Goal: Information Seeking & Learning: Learn about a topic

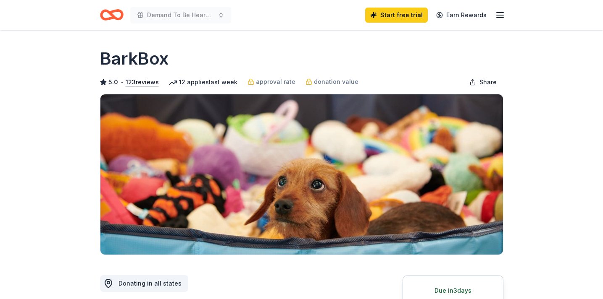
scroll to position [163, 0]
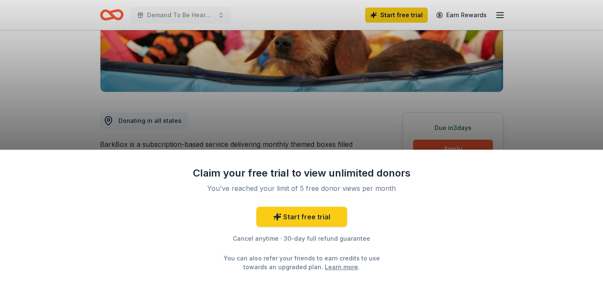
click at [411, 134] on div "Claim your free trial to view unlimited donors You've reached your limit of 5 f…" at bounding box center [301, 149] width 603 height 299
click at [426, 144] on div "Claim your free trial to view unlimited donors You've reached your limit of 5 f…" at bounding box center [301, 149] width 603 height 299
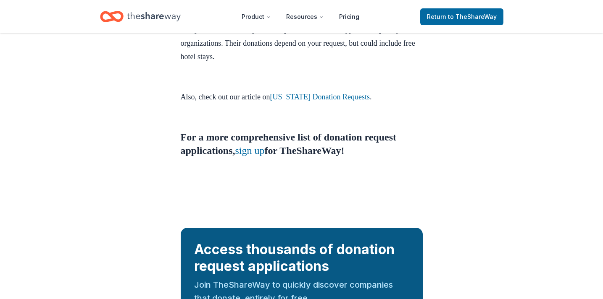
scroll to position [807, 0]
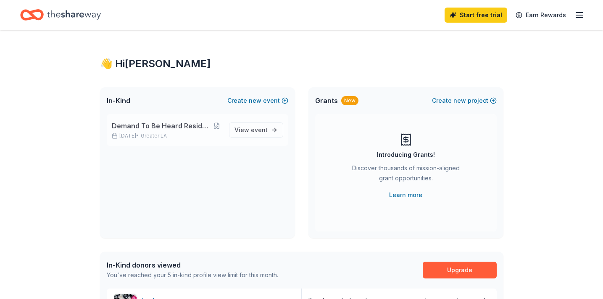
click at [190, 135] on p "[DATE] • Greater LA" at bounding box center [167, 136] width 110 height 7
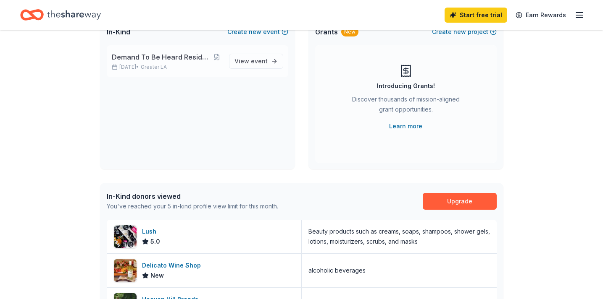
scroll to position [71, 0]
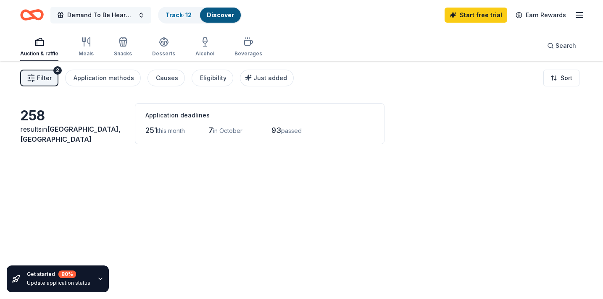
click at [85, 16] on span "Demand To Be Heard Residency Silent Auction" at bounding box center [100, 15] width 67 height 10
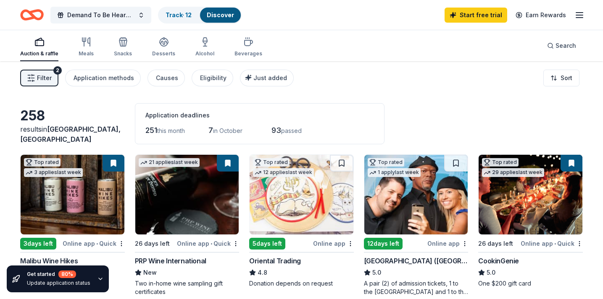
click at [27, 13] on icon "Home" at bounding box center [32, 15] width 24 height 20
click at [574, 16] on icon "button" at bounding box center [579, 15] width 10 height 10
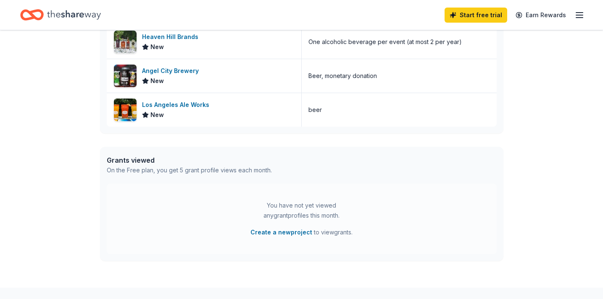
scroll to position [381, 0]
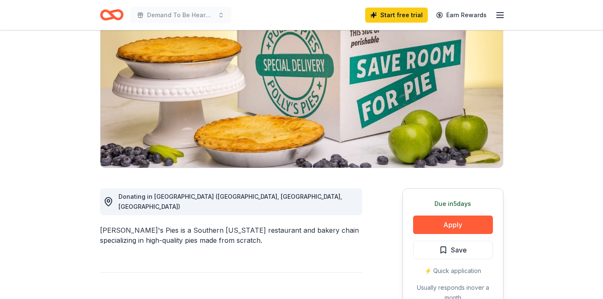
scroll to position [87, 0]
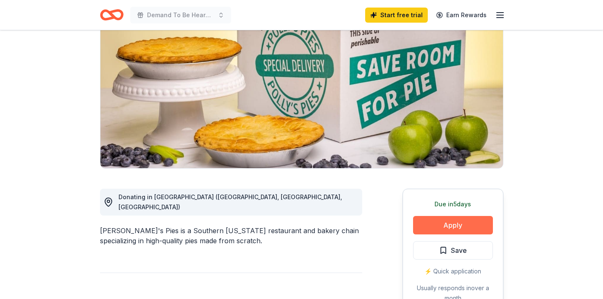
click at [459, 227] on button "Apply" at bounding box center [453, 225] width 80 height 18
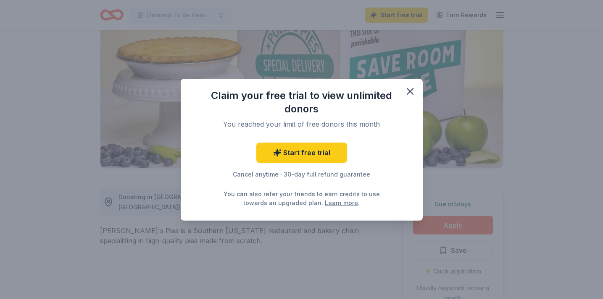
scroll to position [0, 0]
